Goal: Navigation & Orientation: Understand site structure

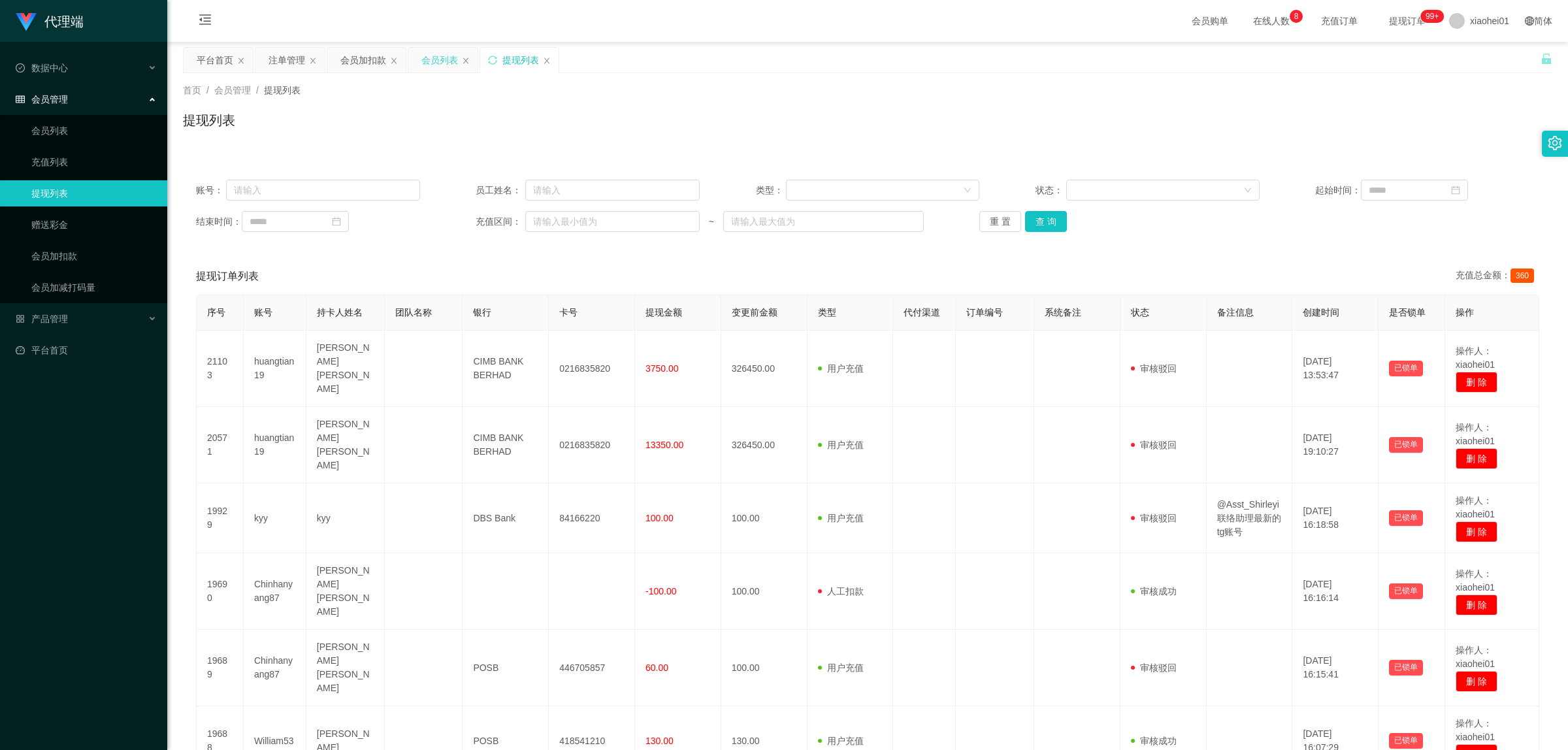
click at [451, 61] on div "会员列表" at bounding box center [439, 59] width 36 height 25
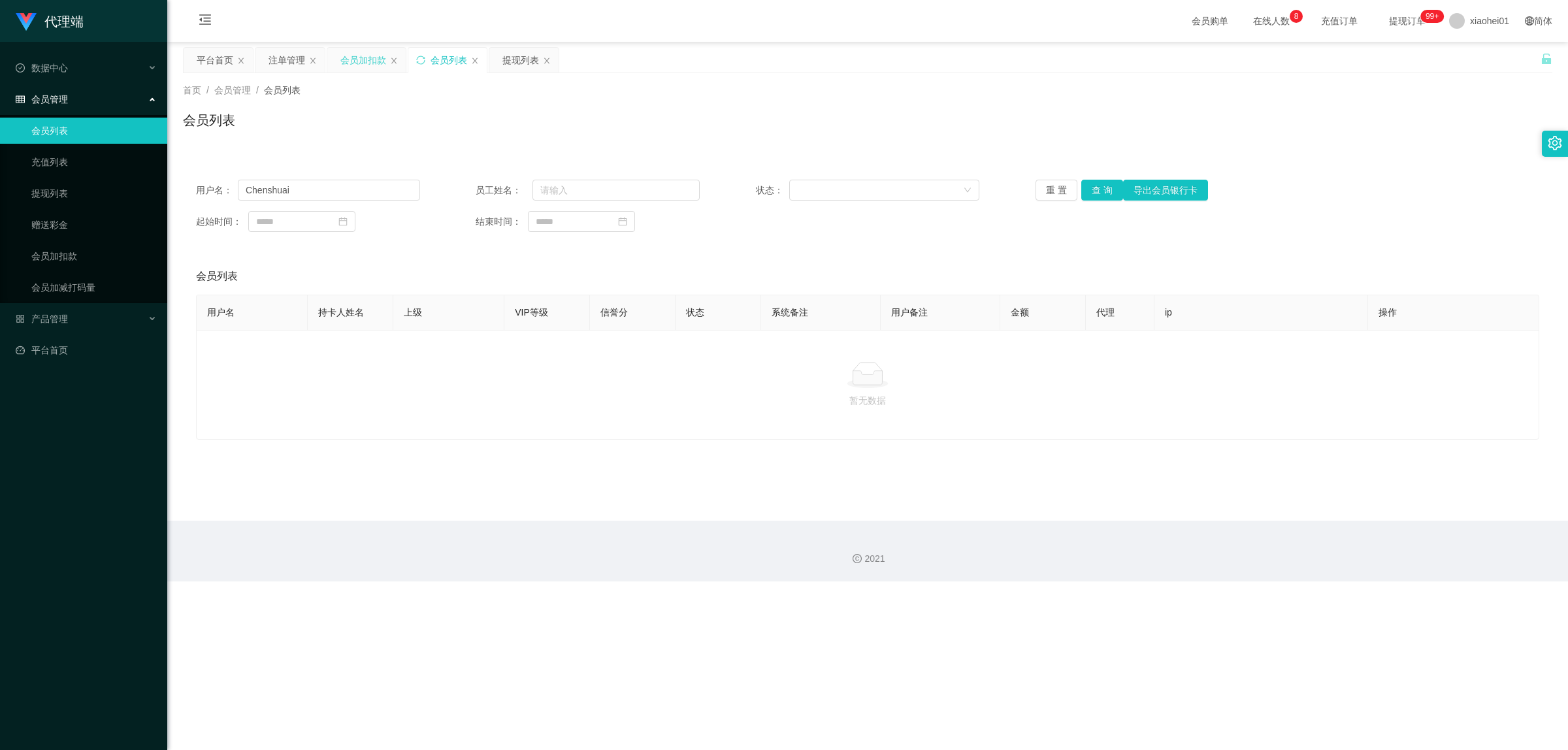
click at [361, 59] on div "会员加扣款" at bounding box center [363, 59] width 46 height 25
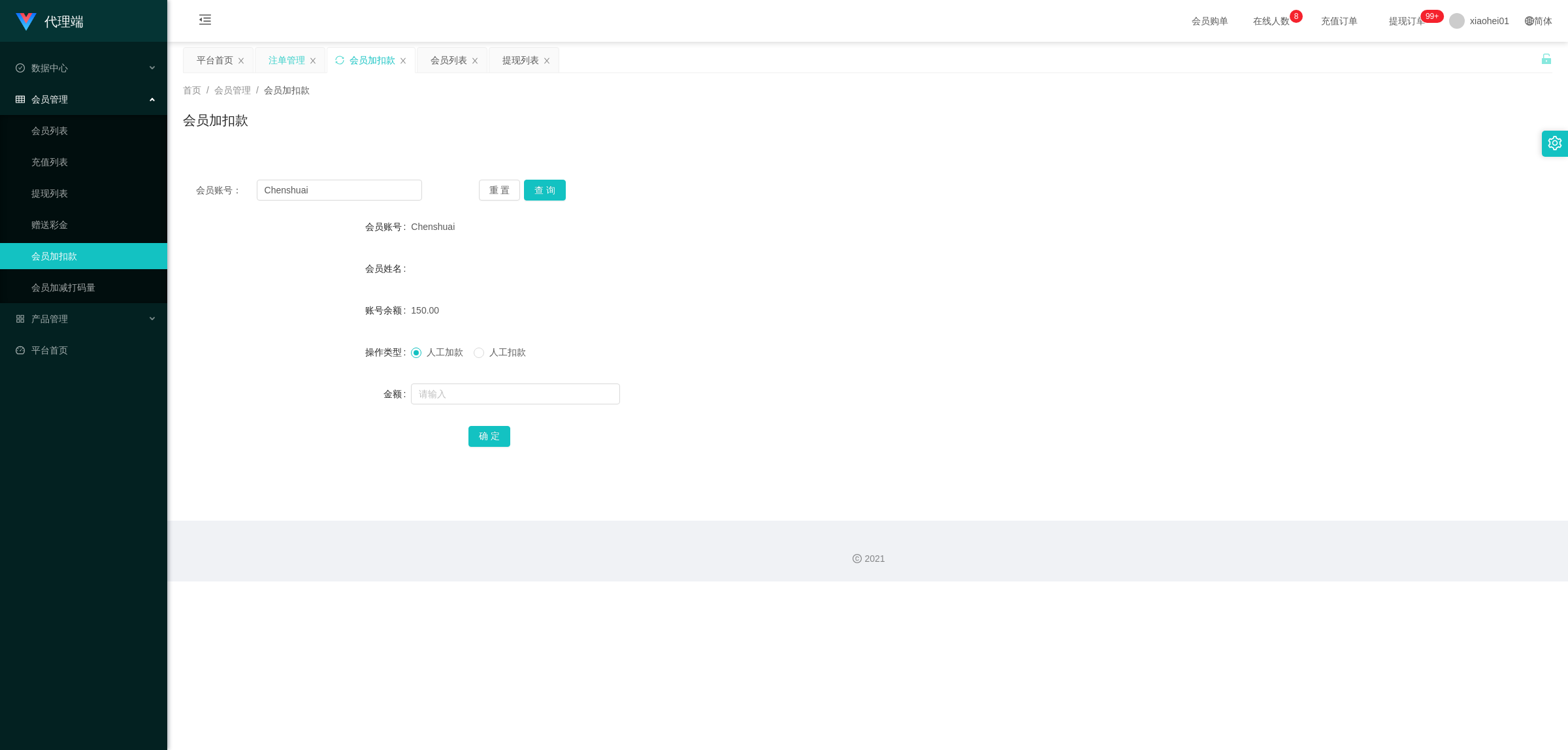
click at [299, 61] on div "注单管理" at bounding box center [287, 59] width 36 height 25
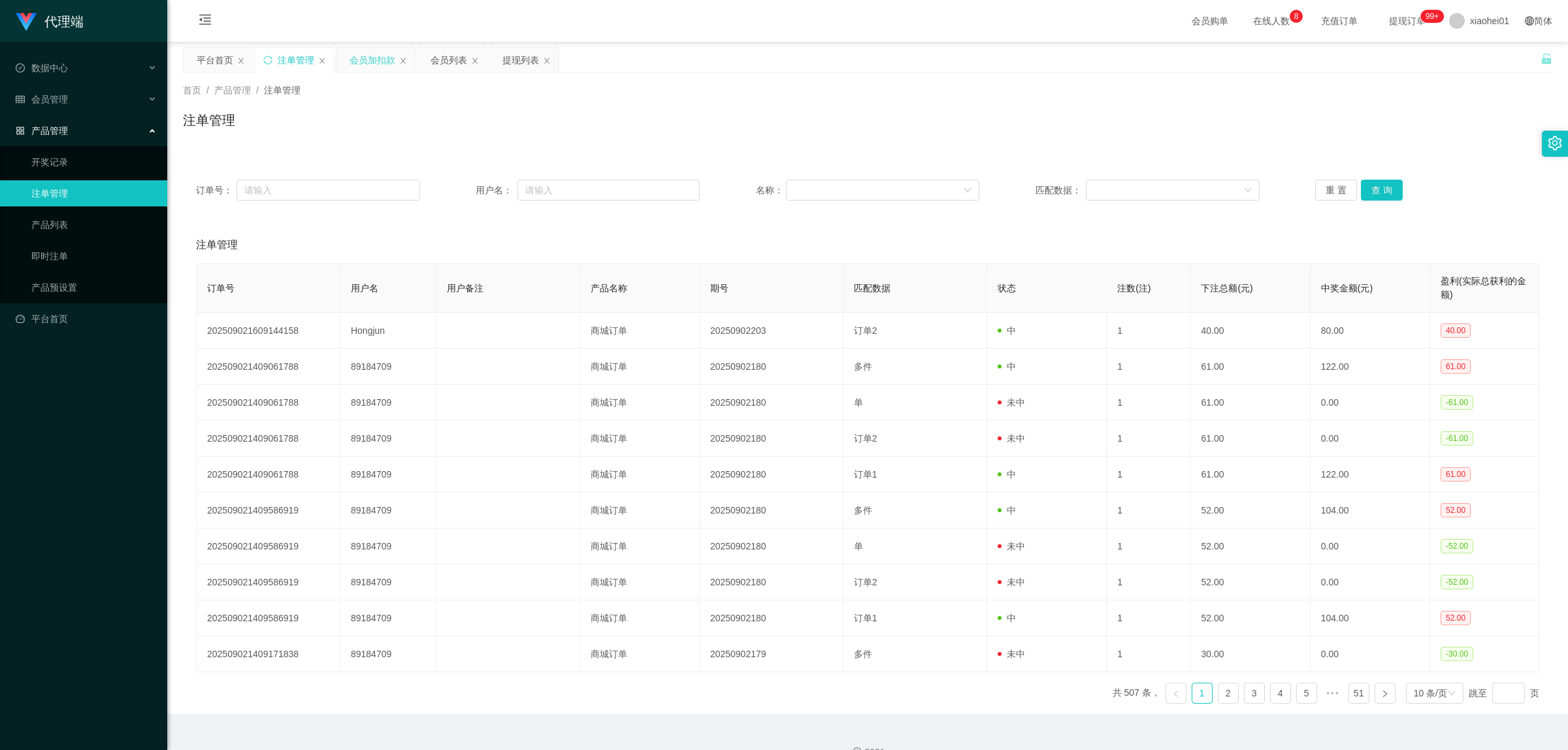
click at [367, 57] on div "会员加扣款" at bounding box center [373, 59] width 46 height 25
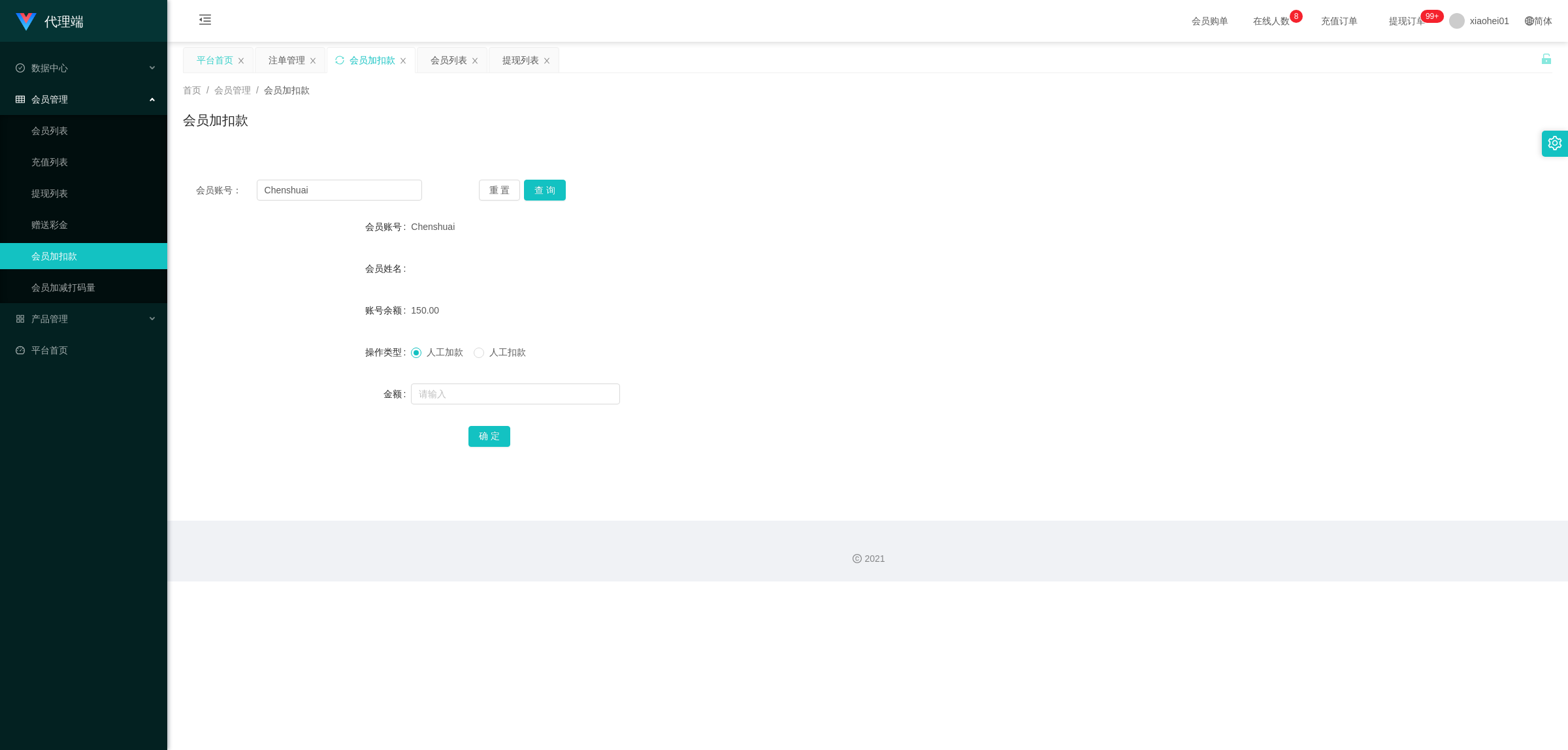
click at [210, 57] on div "平台首页" at bounding box center [215, 59] width 36 height 25
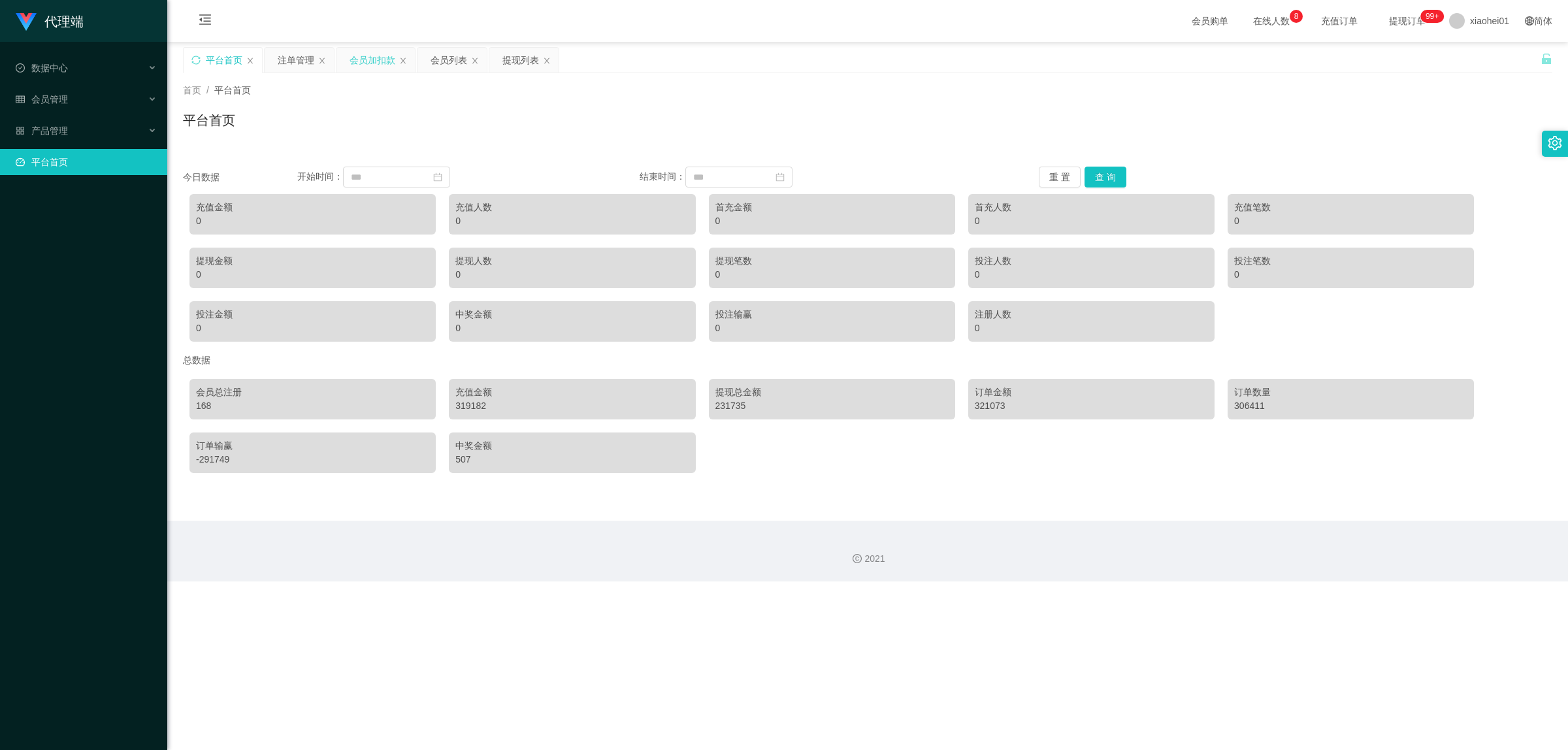
click at [370, 59] on div "会员加扣款" at bounding box center [373, 59] width 46 height 25
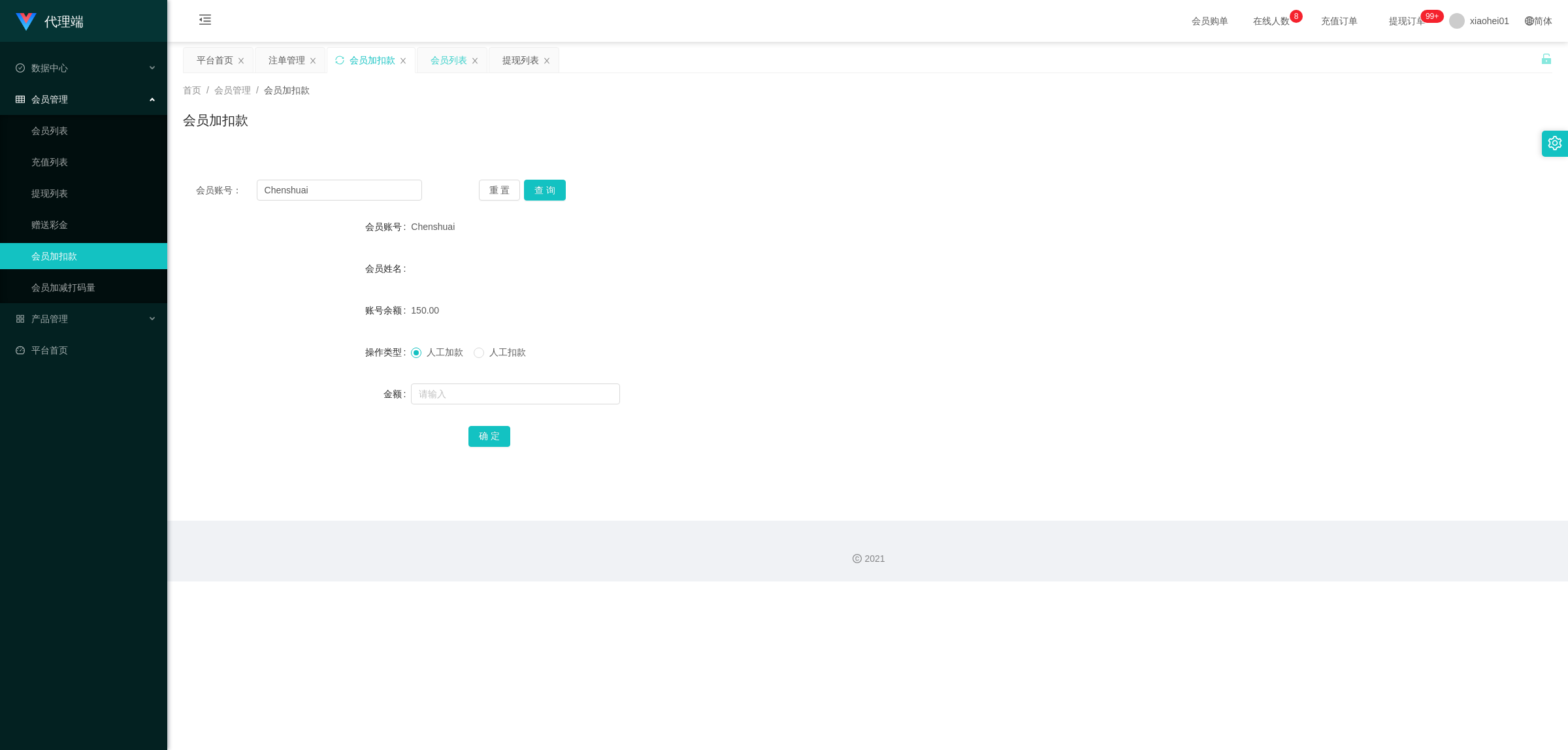
click at [438, 57] on div "会员列表" at bounding box center [449, 59] width 36 height 25
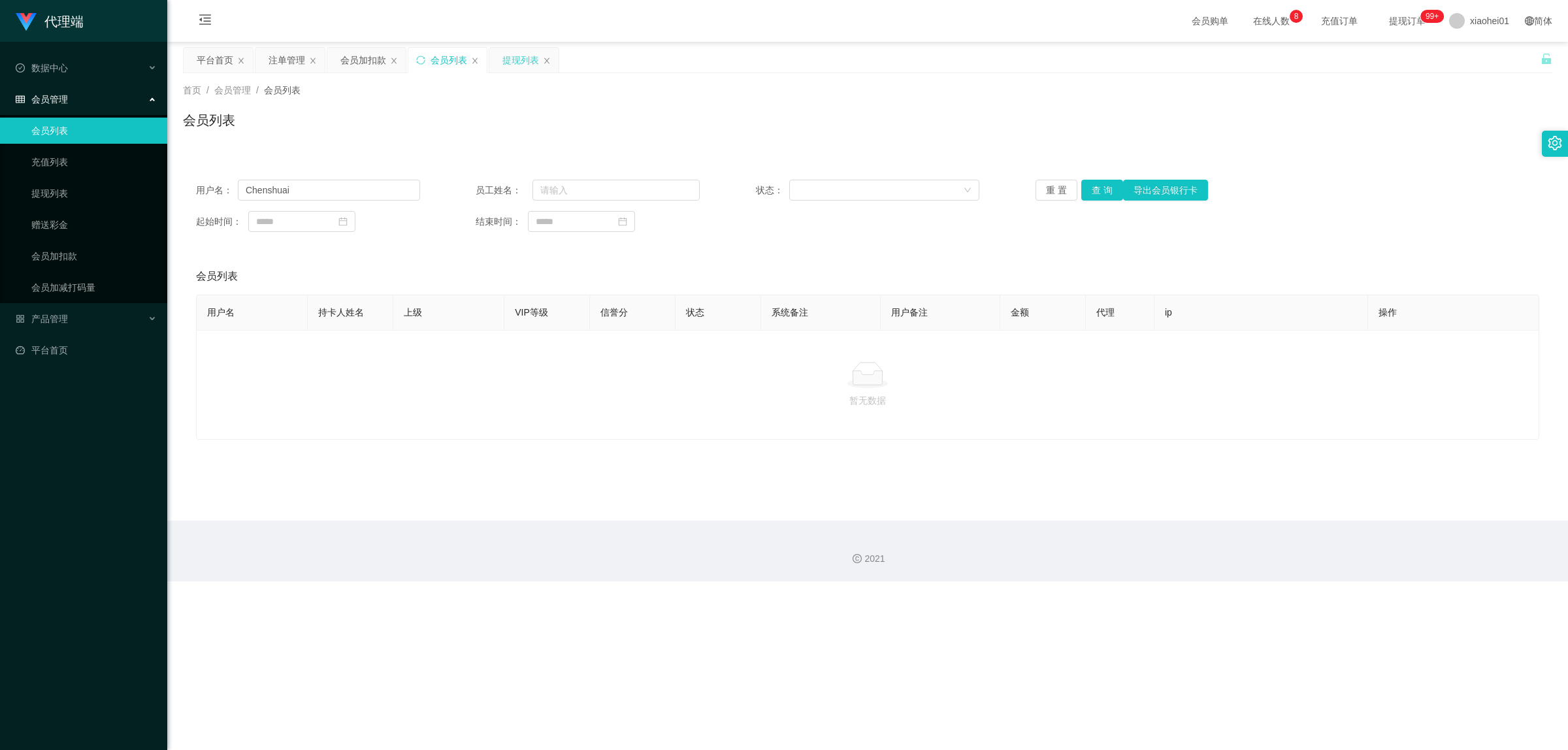
click at [505, 57] on div "提现列表" at bounding box center [521, 59] width 36 height 25
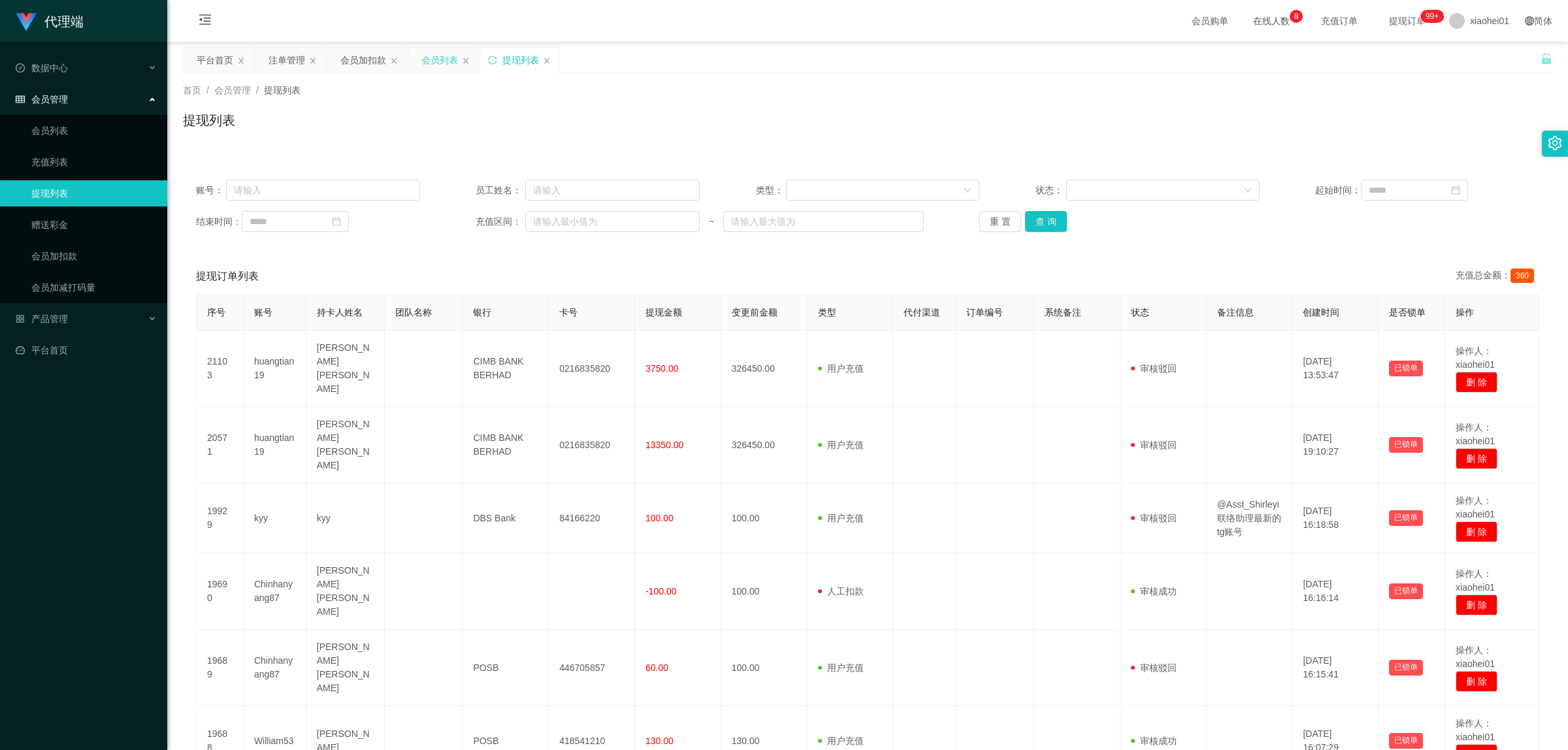
click at [442, 61] on div "会员列表" at bounding box center [439, 59] width 36 height 25
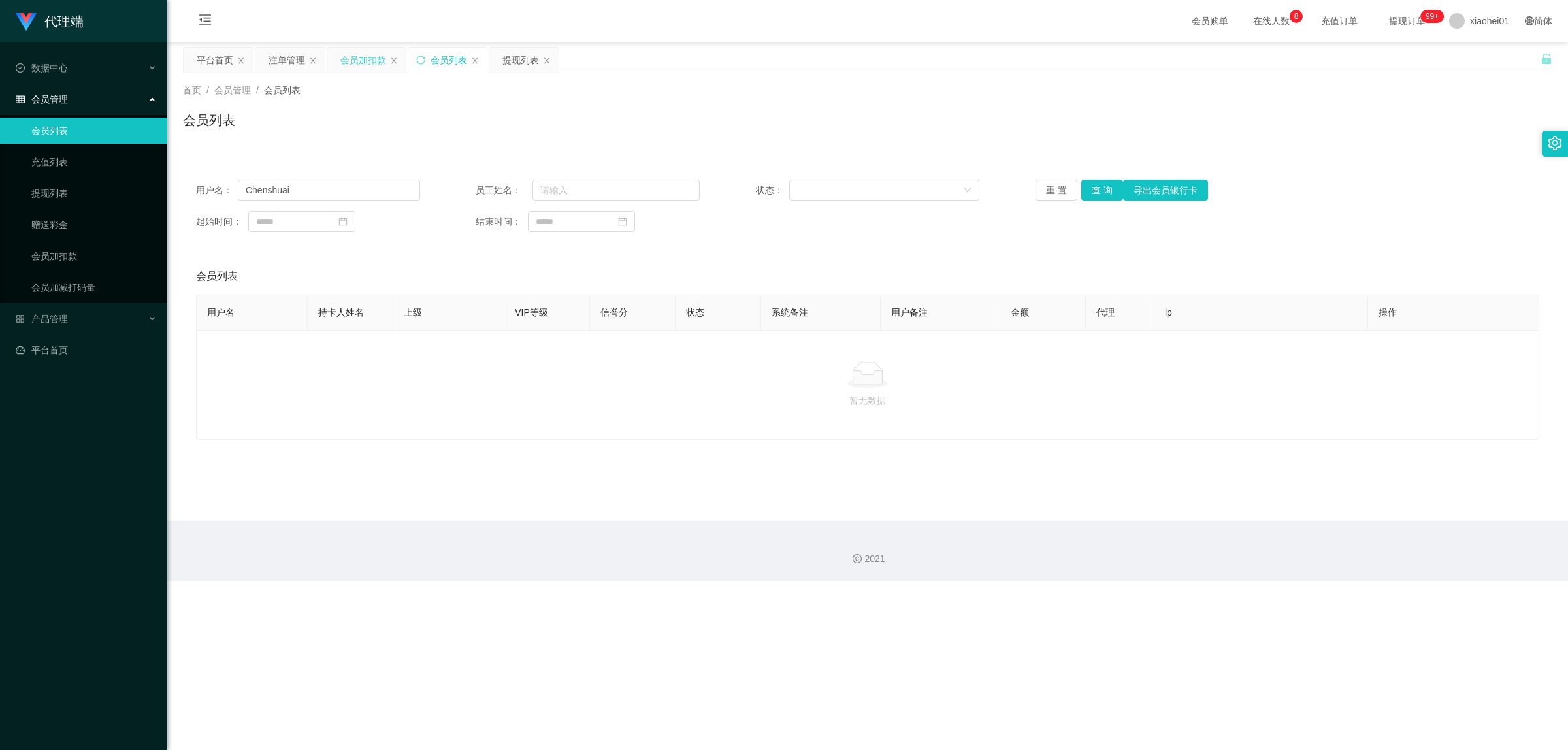
click at [379, 62] on div "会员加扣款" at bounding box center [363, 59] width 46 height 25
